Goal: Find specific page/section: Find specific page/section

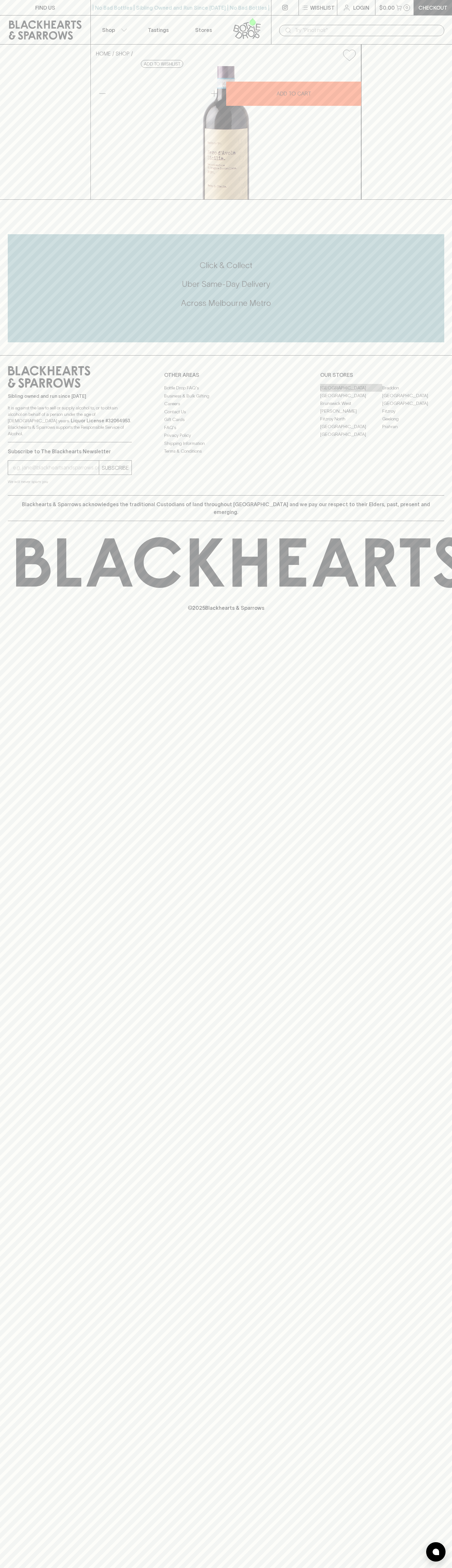
click at [351, 391] on link "[GEOGRAPHIC_DATA]" at bounding box center [351, 388] width 62 height 8
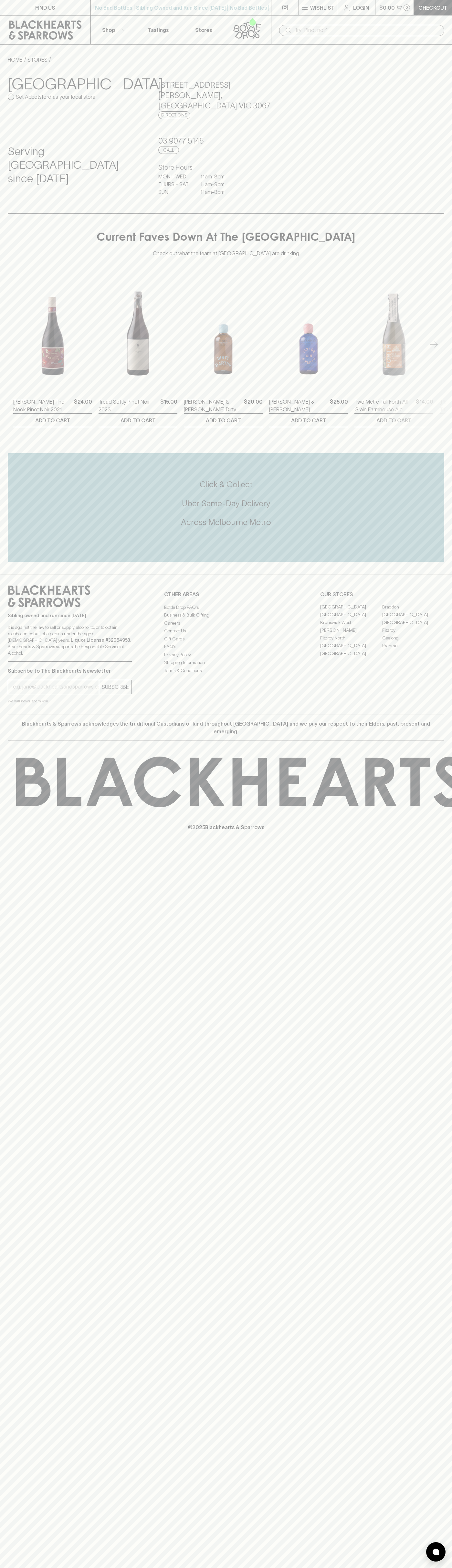
click at [220, 18] on link "Stores" at bounding box center [203, 29] width 45 height 29
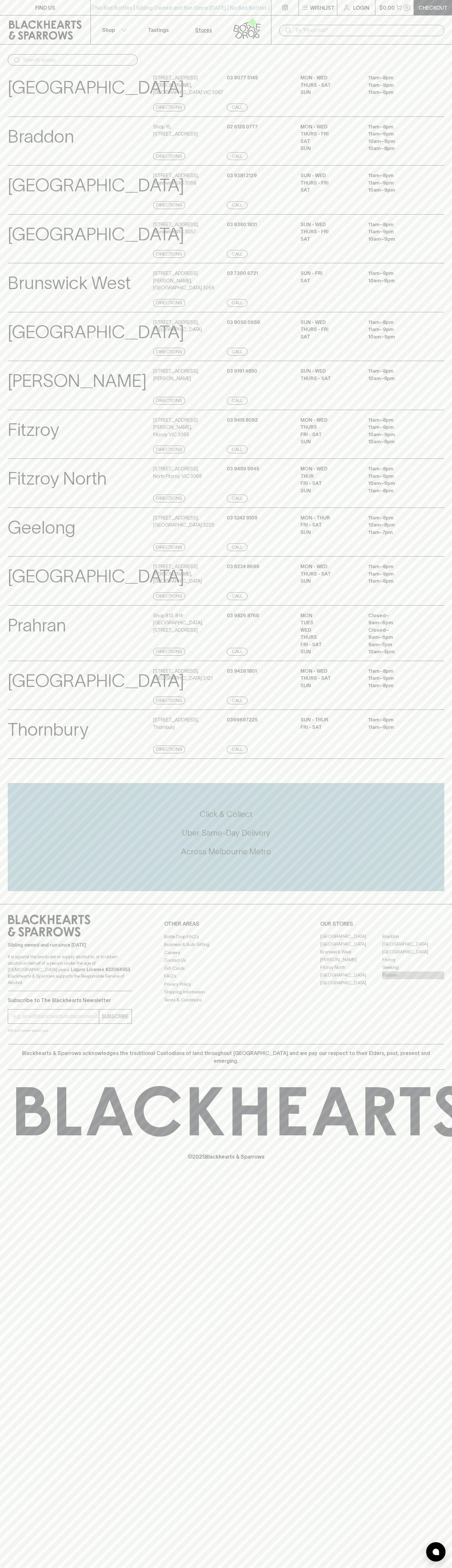
click at [428, 979] on link "Prahran" at bounding box center [413, 975] width 62 height 8
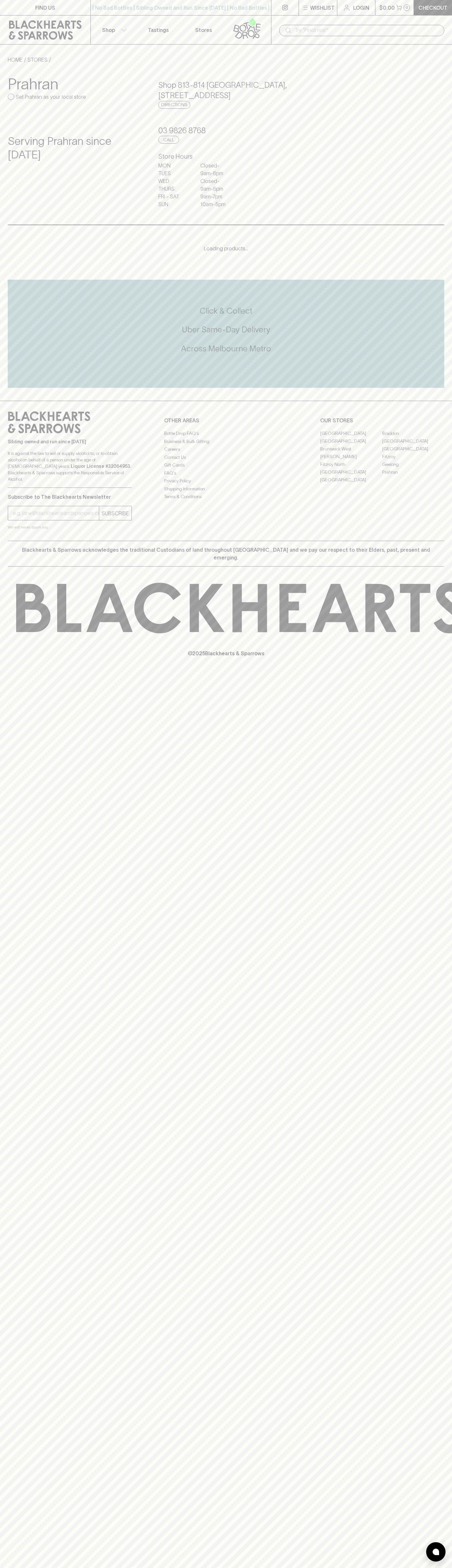
click at [415, 1567] on html "FIND US | No Bad Bottles | Sibling Owned and Run Since 2006 | No Bad Bottles | …" at bounding box center [226, 784] width 452 height 1568
click at [9, 761] on div "FIND US | No Bad Bottles | Sibling Owned and Run Since 2006 | No Bad Bottles | …" at bounding box center [226, 784] width 452 height 1568
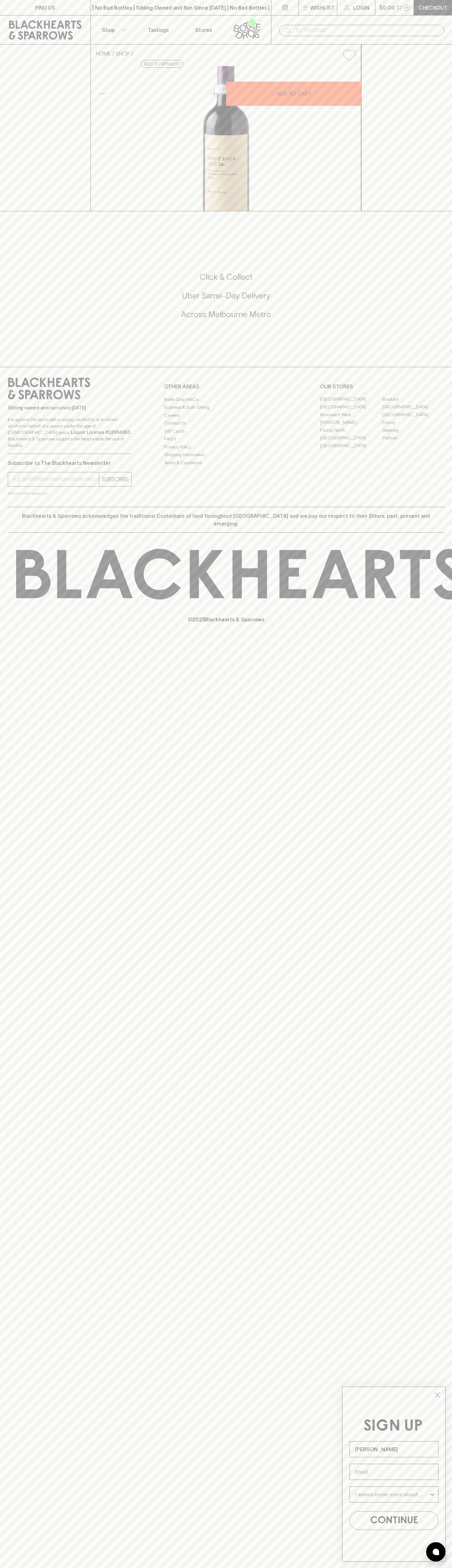
type input "John Smith"
